Goal: Task Accomplishment & Management: Complete application form

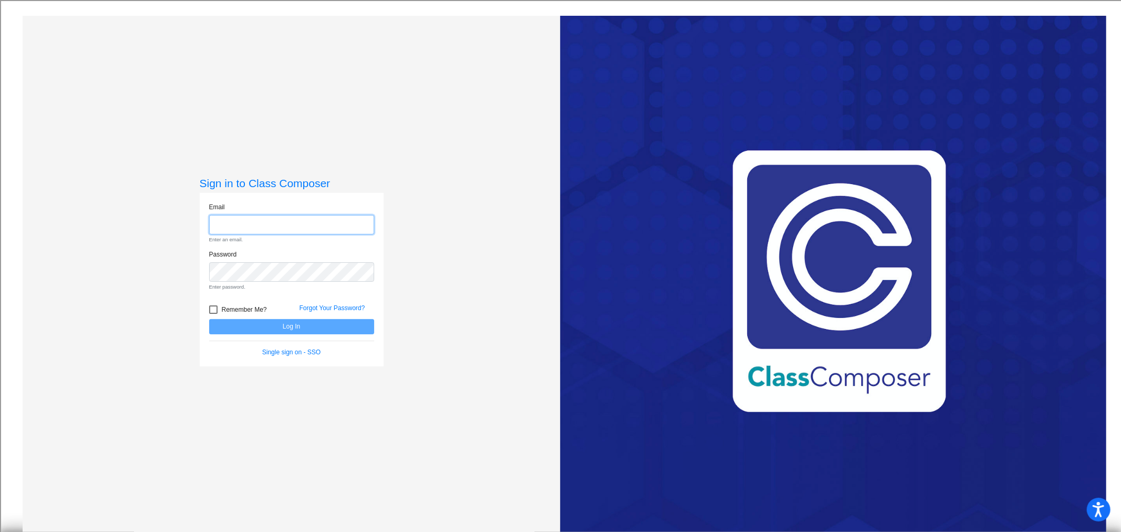
type input "[EMAIL_ADDRESS][DOMAIN_NAME]"
click at [307, 323] on form "Email [EMAIL_ADDRESS][DOMAIN_NAME] Enter an email. Password Enter password. Rem…" at bounding box center [291, 279] width 165 height 155
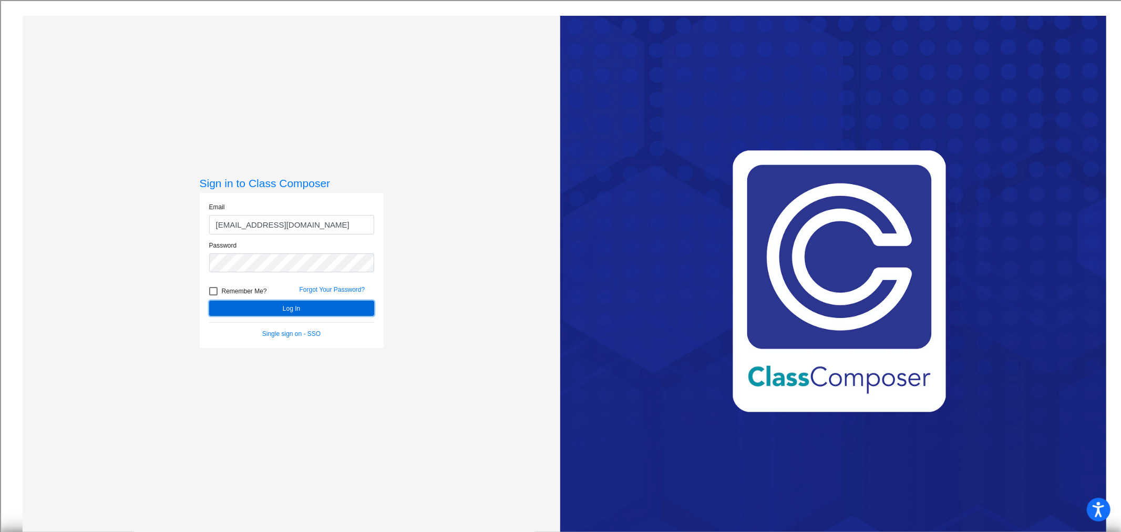
click at [291, 309] on button "Log In" at bounding box center [291, 308] width 165 height 15
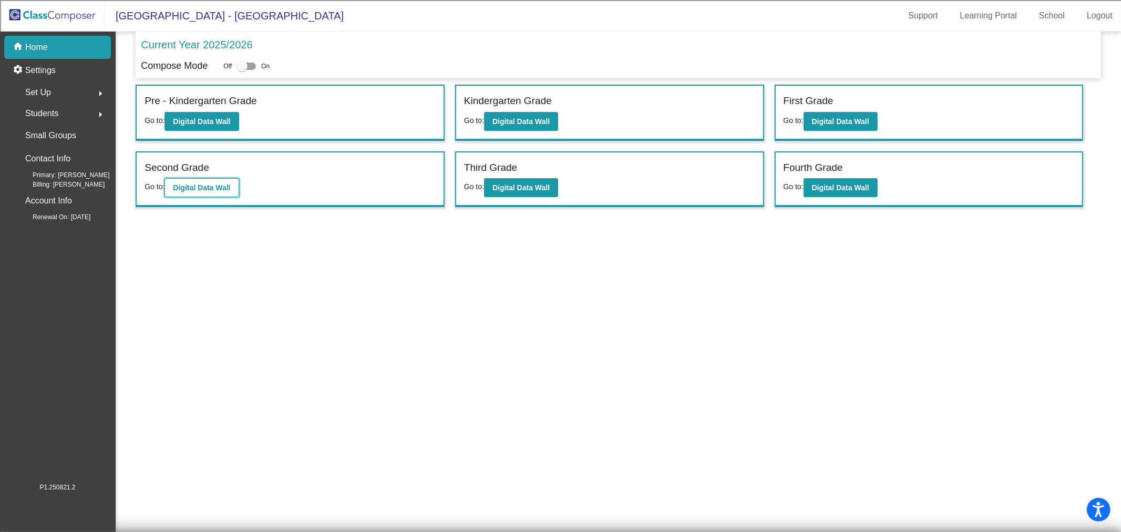
click at [209, 187] on b "Digital Data Wall" at bounding box center [201, 187] width 57 height 8
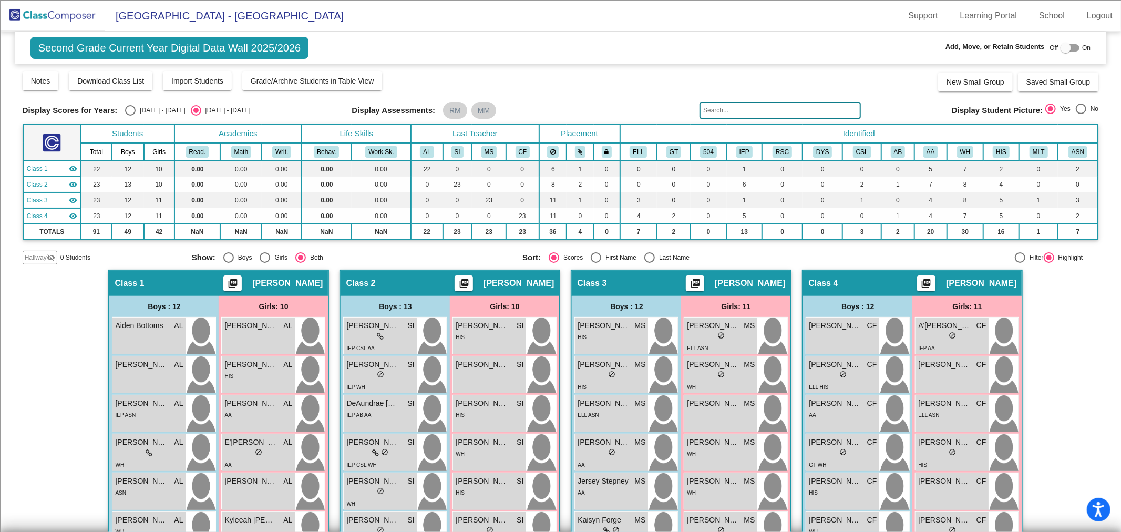
click at [1064, 49] on div at bounding box center [1066, 48] width 11 height 11
checkbox input "true"
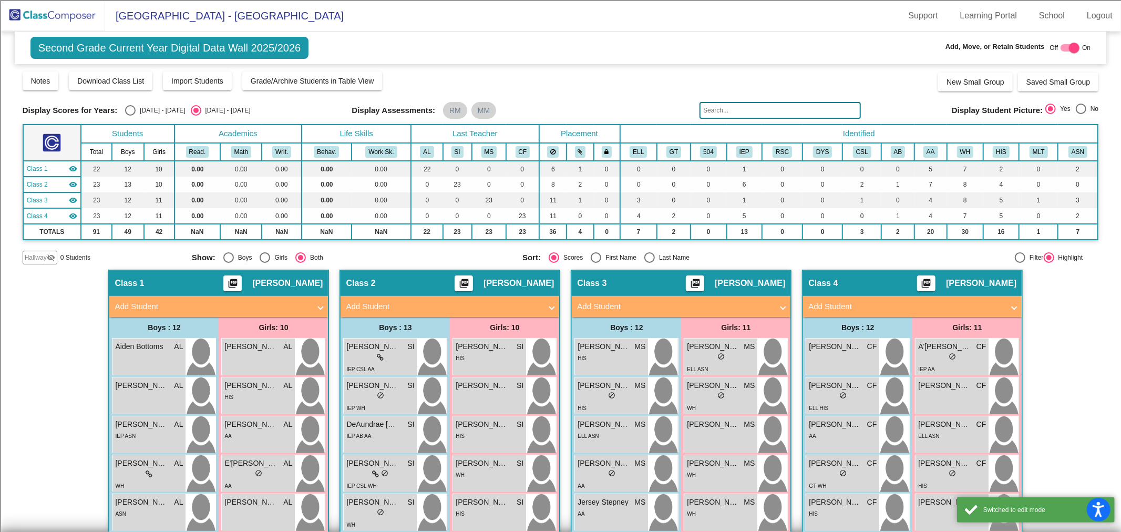
click at [709, 112] on input "text" at bounding box center [780, 110] width 161 height 17
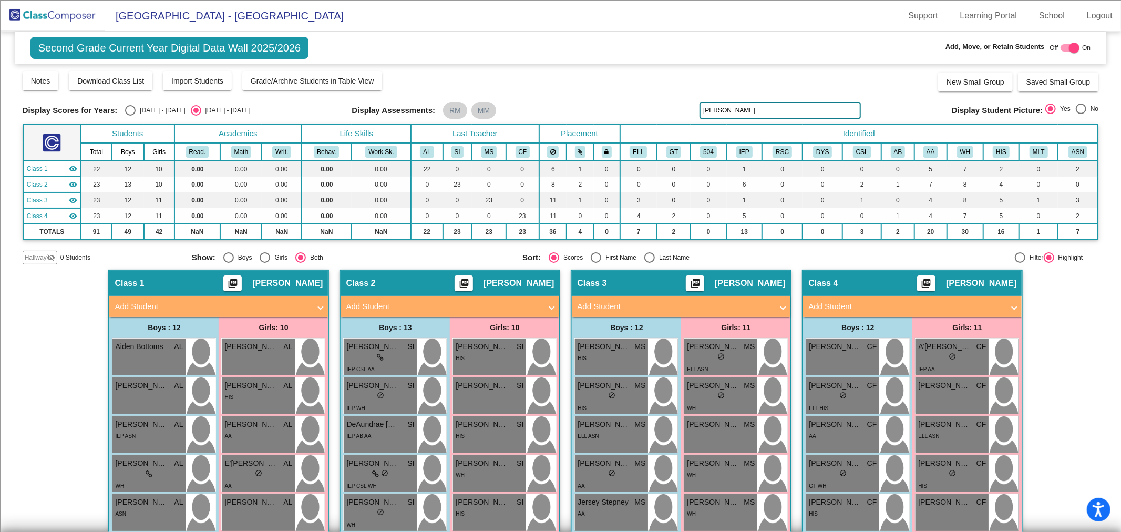
type input "[PERSON_NAME]"
click at [224, 307] on mat-panel-title "Add Student" at bounding box center [213, 307] width 196 height 12
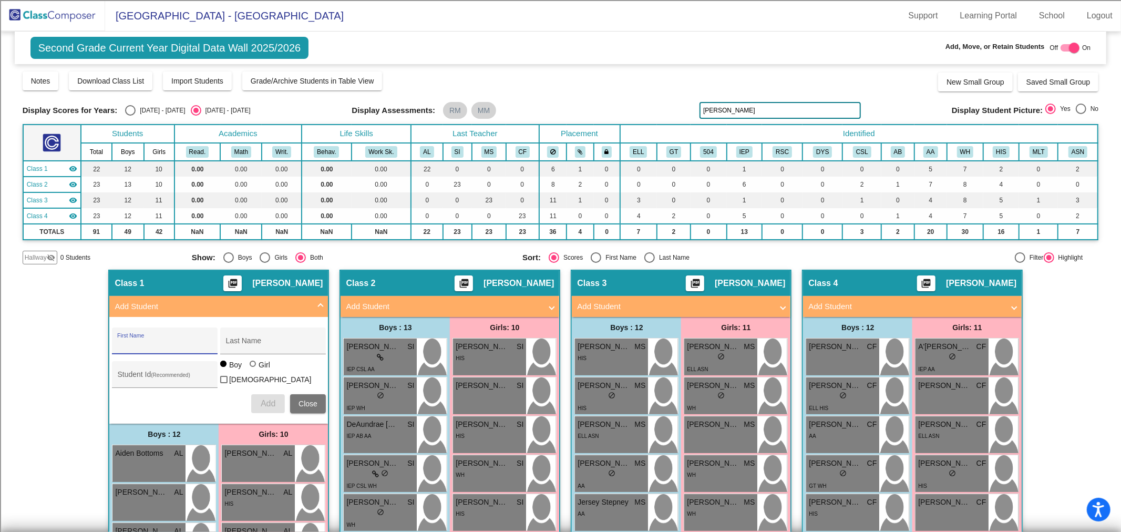
click at [149, 344] on input "First Name" at bounding box center [164, 345] width 95 height 8
type input "[PERSON_NAME]"
click at [138, 377] on input "Student Id (Recommended)" at bounding box center [164, 378] width 95 height 8
type input "100073596"
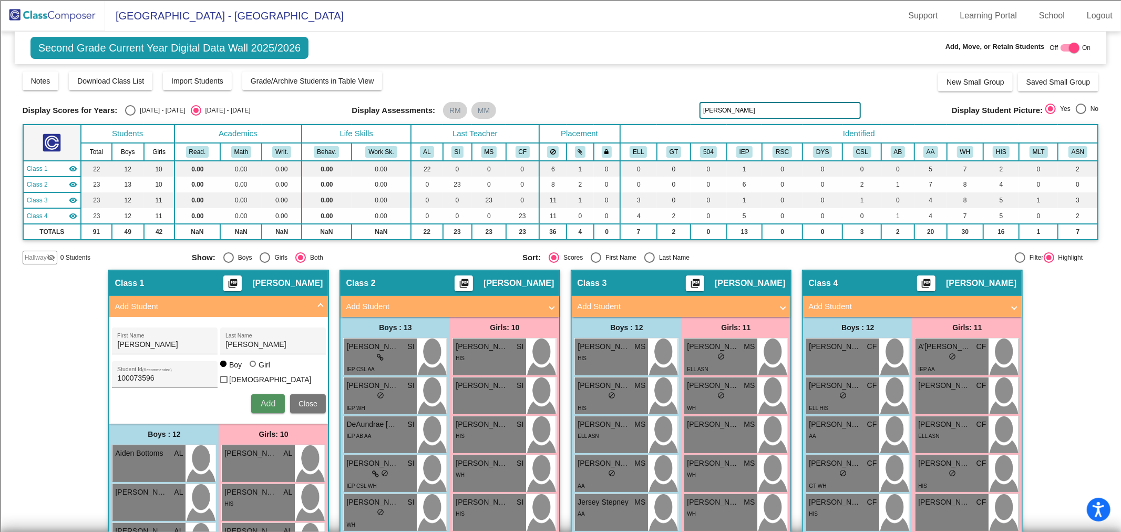
click at [258, 399] on button "Add" at bounding box center [268, 403] width 34 height 19
click at [1070, 46] on div at bounding box center [1074, 48] width 11 height 11
checkbox input "false"
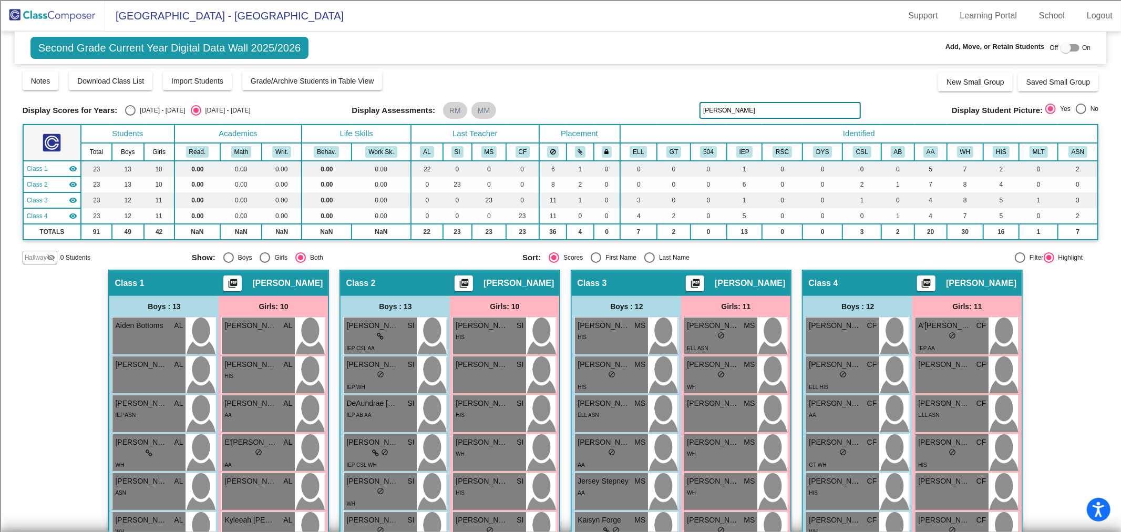
click at [49, 13] on img at bounding box center [52, 15] width 105 height 31
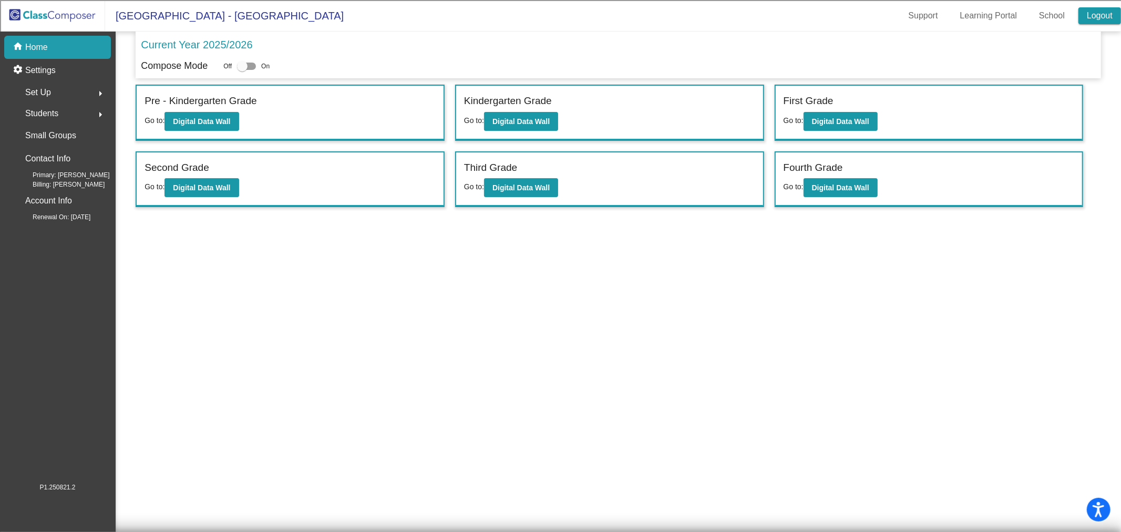
click at [1087, 17] on link "Logout" at bounding box center [1100, 15] width 43 height 17
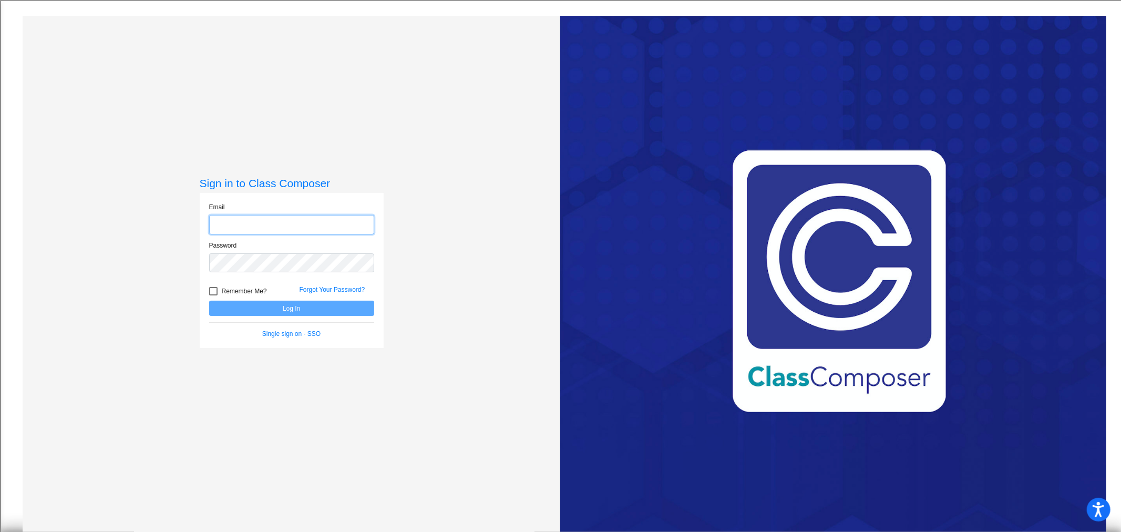
type input "[EMAIL_ADDRESS][DOMAIN_NAME]"
